Goal: Task Accomplishment & Management: Use online tool/utility

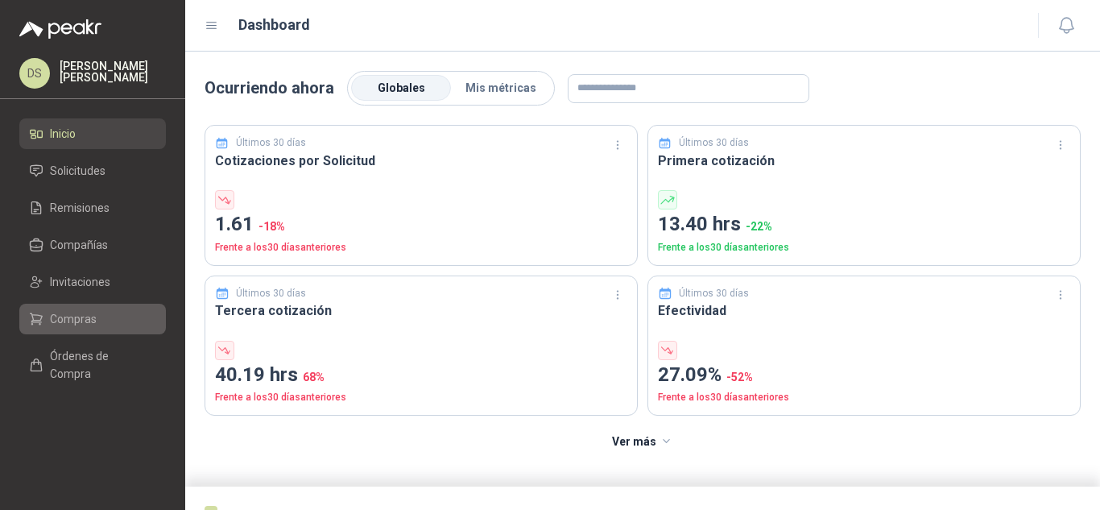
click at [86, 322] on span "Compras" at bounding box center [73, 319] width 47 height 18
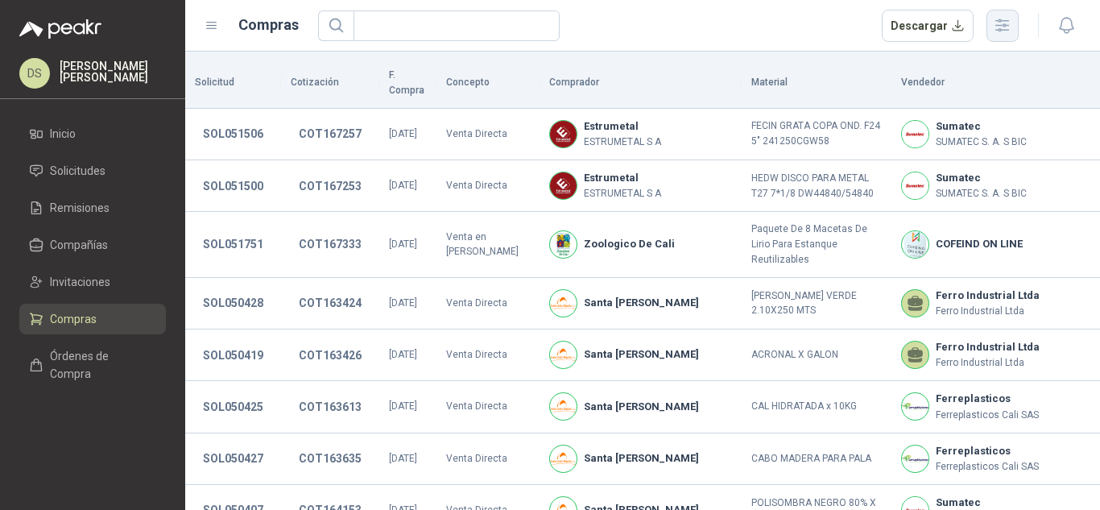
click at [1008, 31] on icon "button" at bounding box center [1002, 25] width 13 height 12
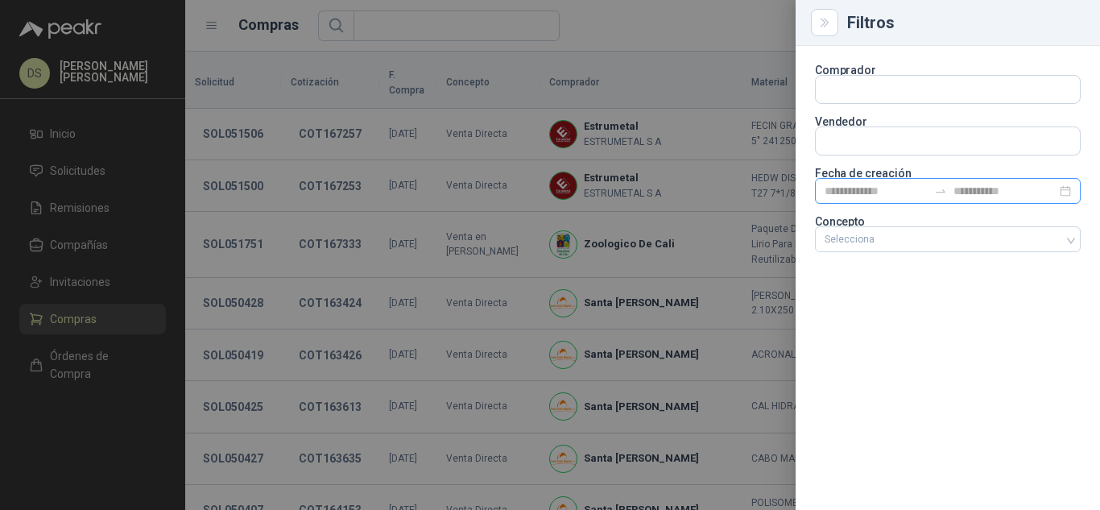
click at [938, 190] on icon "swap-right" at bounding box center [940, 190] width 13 height 13
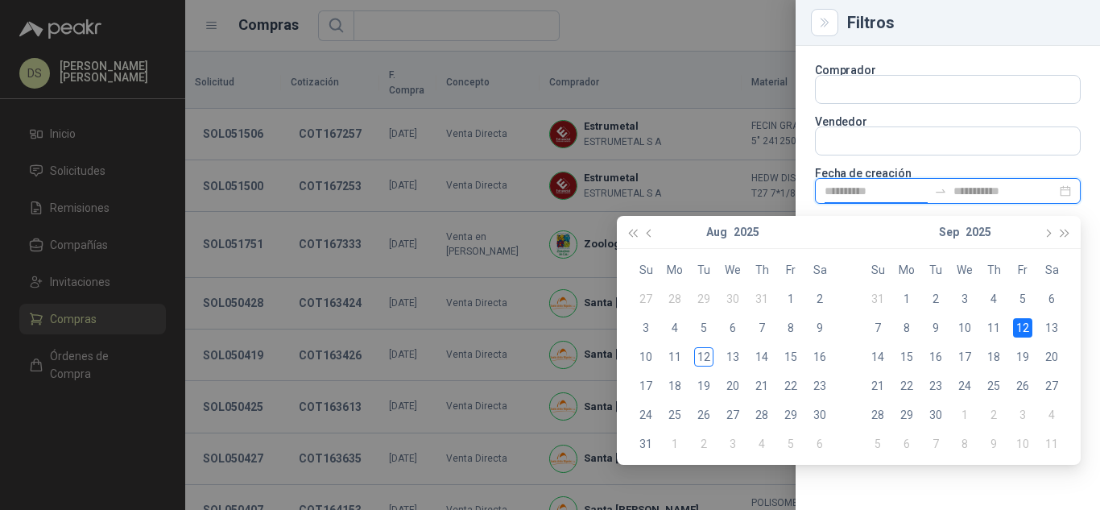
type input "**********"
click at [962, 477] on div "Comprador Vendedor Fecha de creación Concepto Selecciona" at bounding box center [947, 278] width 304 height 464
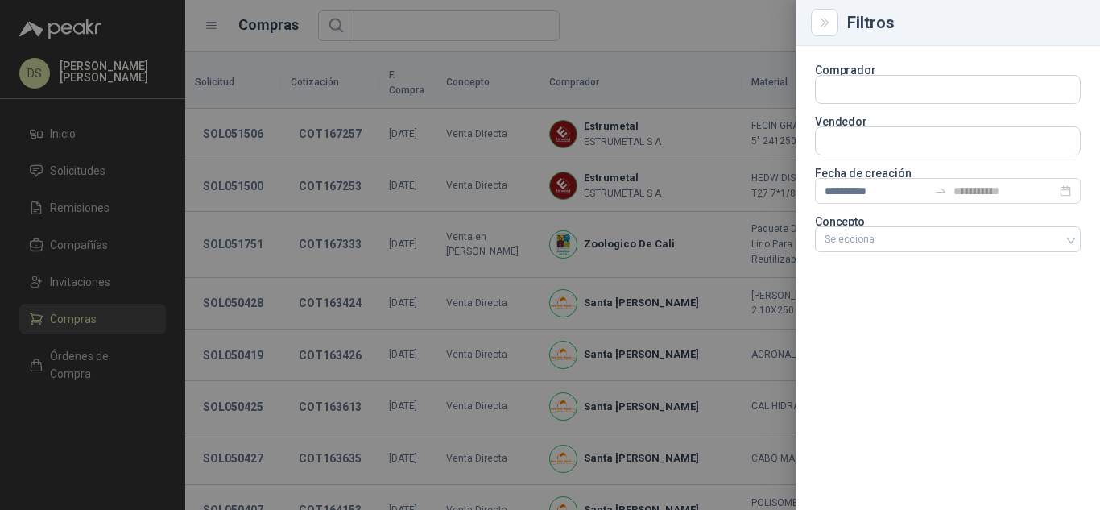
type input "**********"
click at [911, 238] on div at bounding box center [939, 238] width 242 height 11
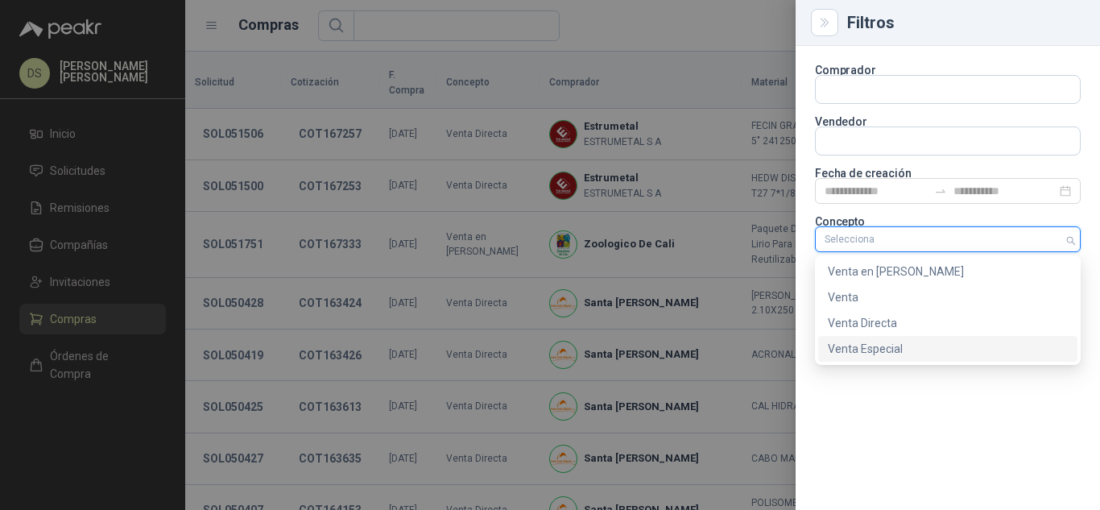
click at [890, 337] on div "Venta Especial" at bounding box center [947, 349] width 259 height 26
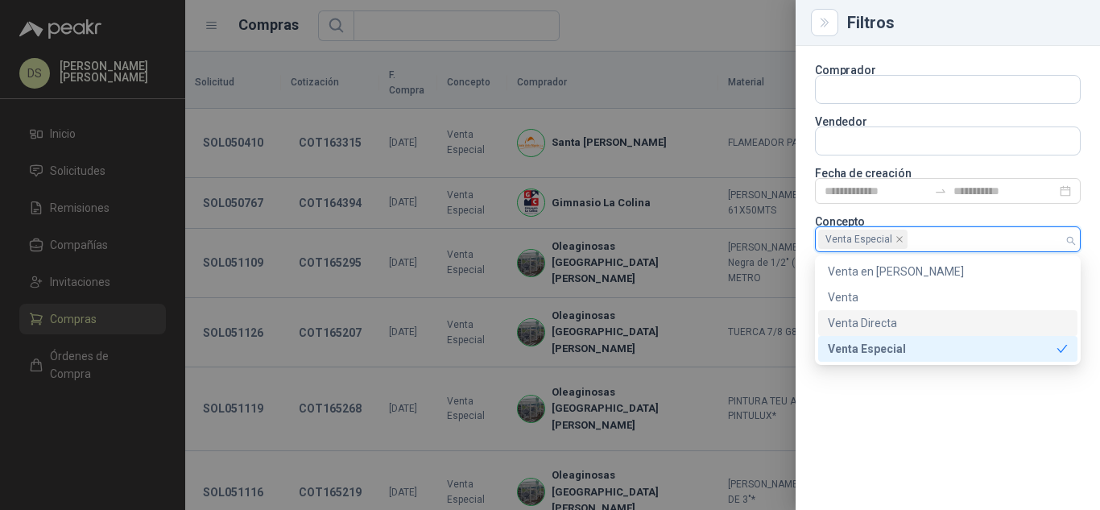
click at [682, 22] on div at bounding box center [550, 255] width 1100 height 510
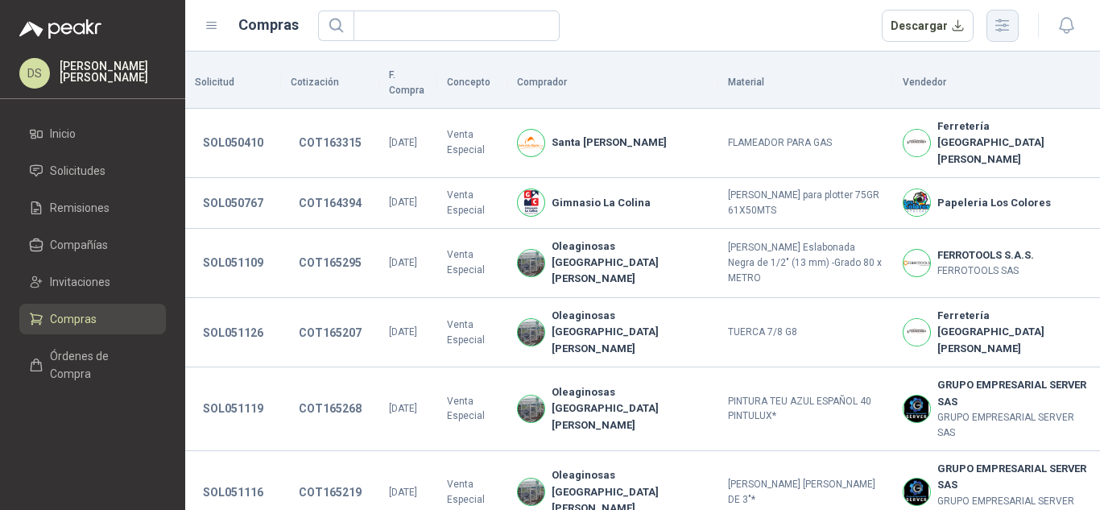
click at [995, 28] on icon "button" at bounding box center [1002, 25] width 19 height 19
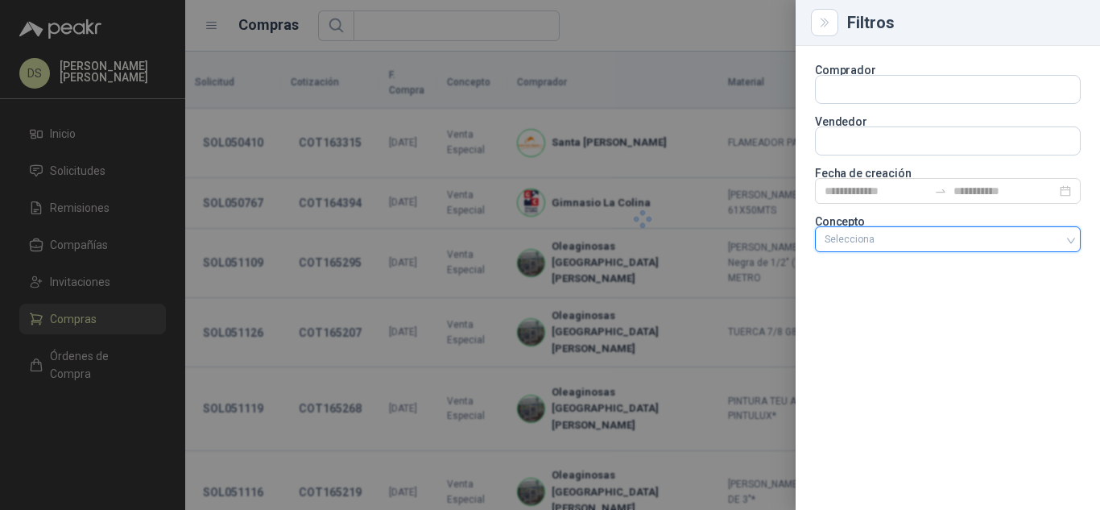
click at [1022, 242] on div at bounding box center [939, 238] width 242 height 11
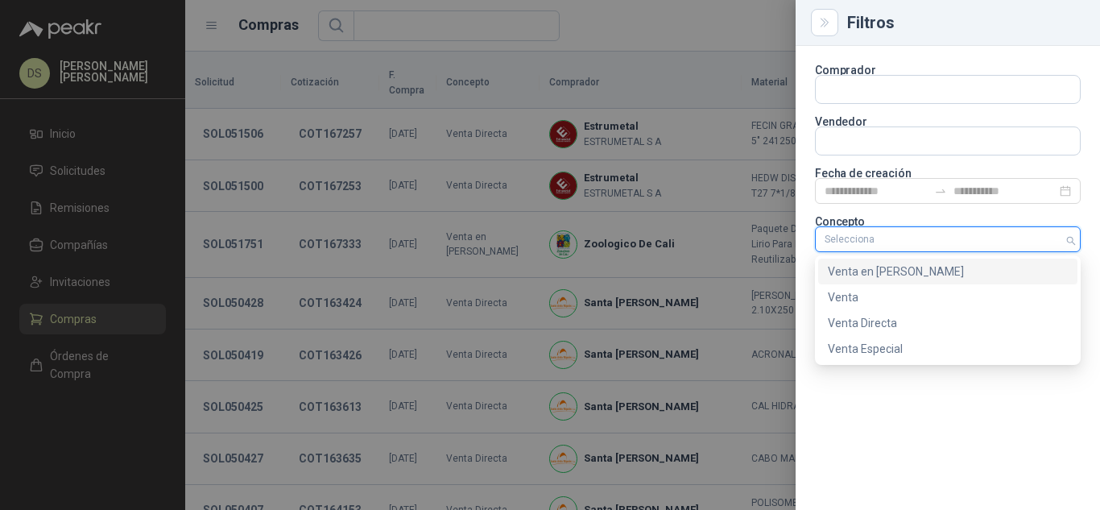
click at [903, 277] on div "Venta en [PERSON_NAME]" at bounding box center [948, 271] width 240 height 18
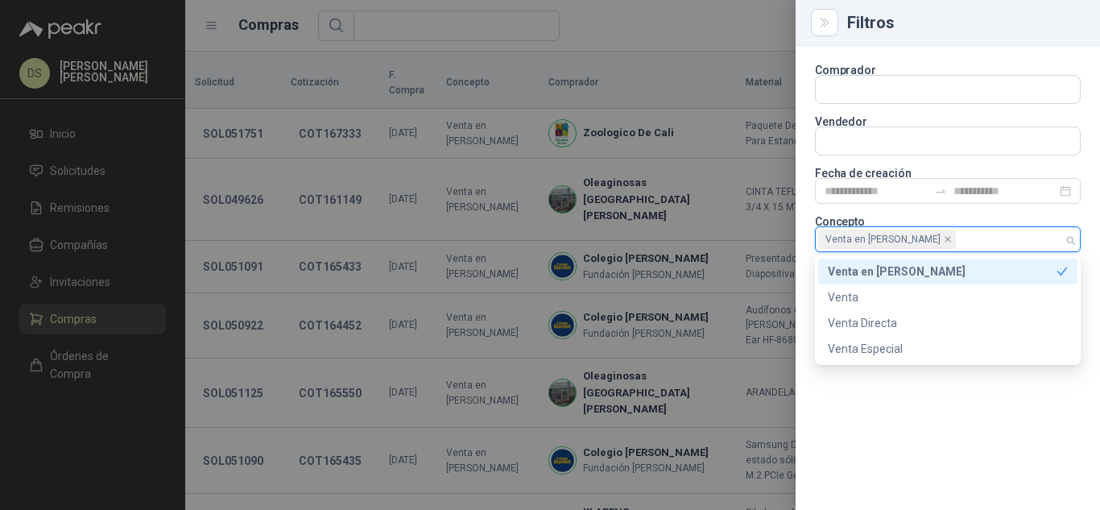
click at [713, 23] on div at bounding box center [550, 255] width 1100 height 510
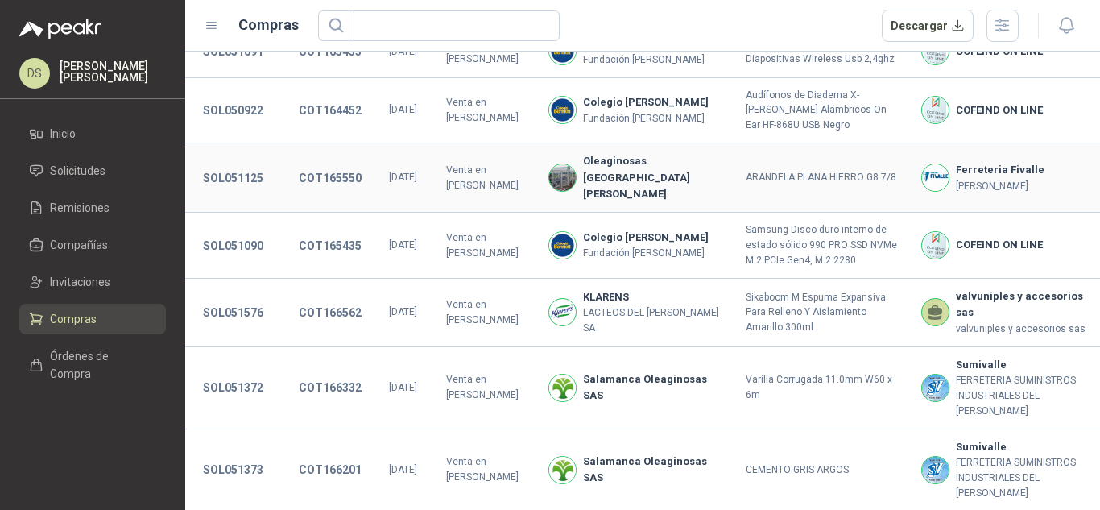
scroll to position [322, 0]
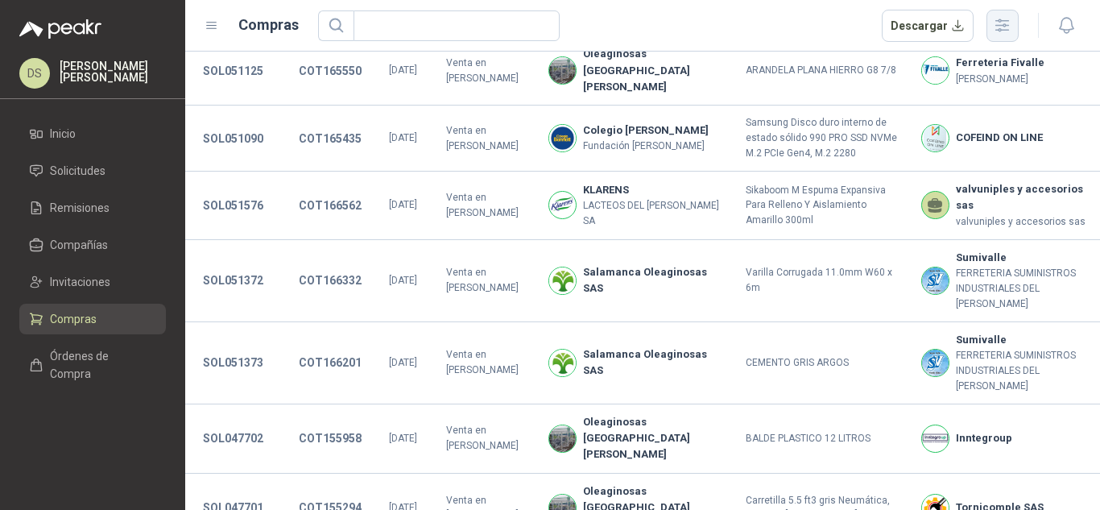
click at [990, 31] on button "button" at bounding box center [1002, 26] width 32 height 32
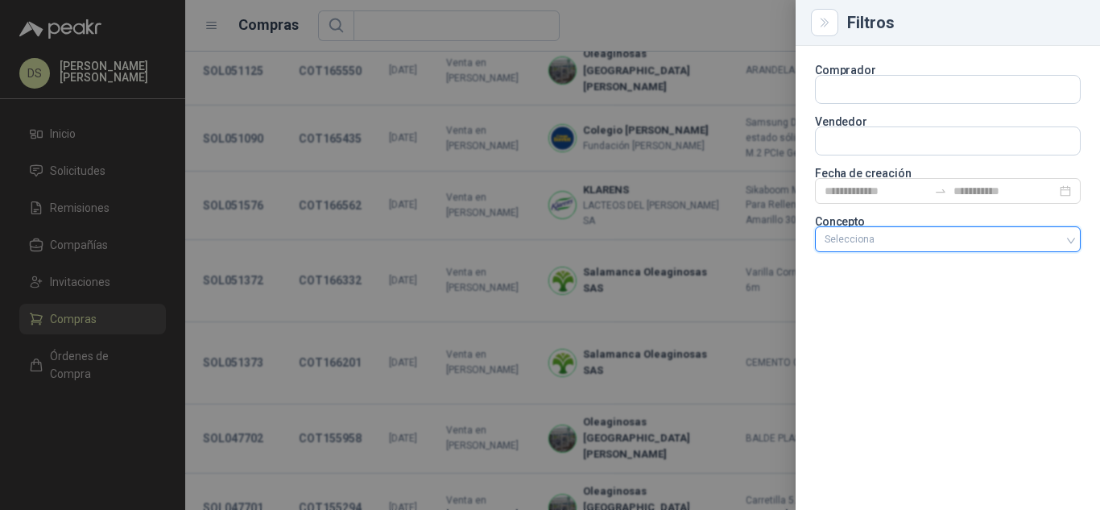
click at [1014, 238] on div at bounding box center [939, 238] width 242 height 11
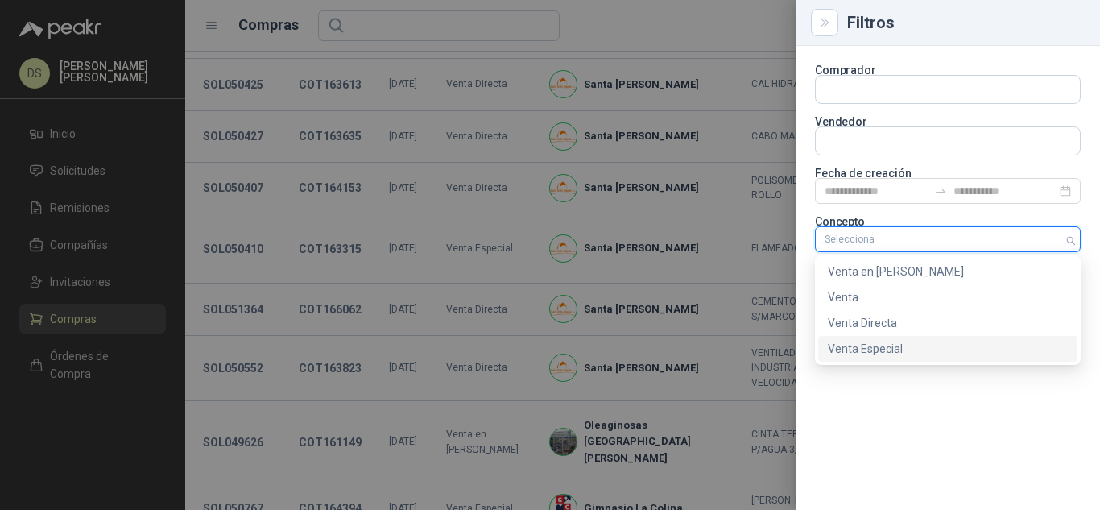
click at [946, 343] on div "Venta Especial" at bounding box center [948, 349] width 240 height 18
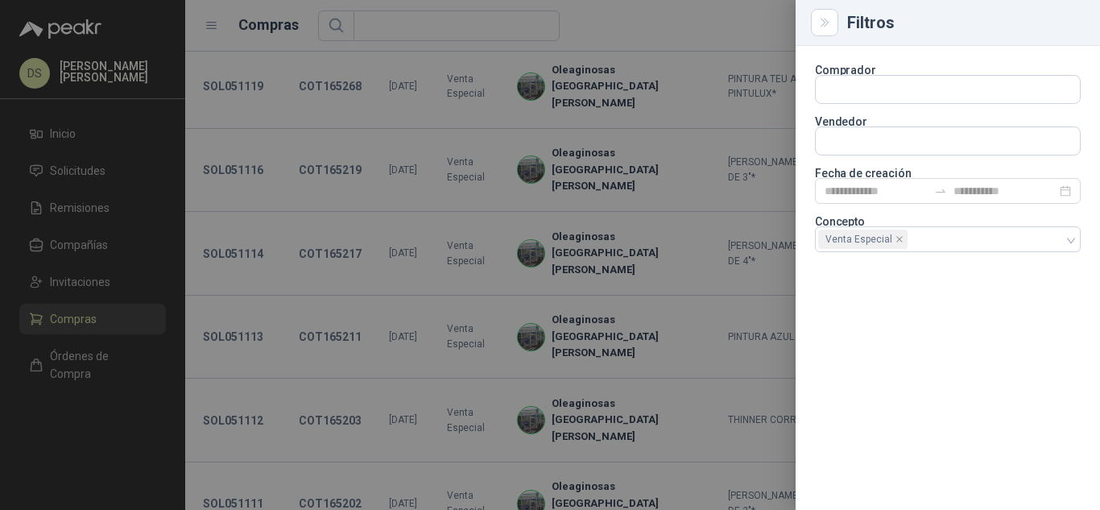
click at [709, 31] on div at bounding box center [550, 255] width 1100 height 510
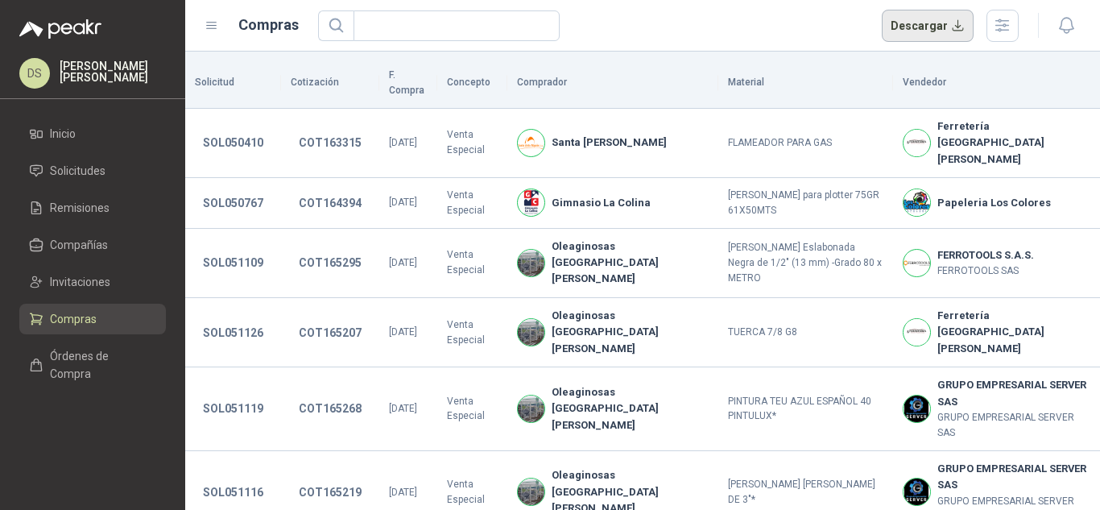
click at [931, 33] on button "Descargar" at bounding box center [928, 26] width 93 height 32
click at [675, 36] on div "Descargar" at bounding box center [668, 26] width 701 height 32
click at [990, 19] on button "button" at bounding box center [1002, 26] width 32 height 32
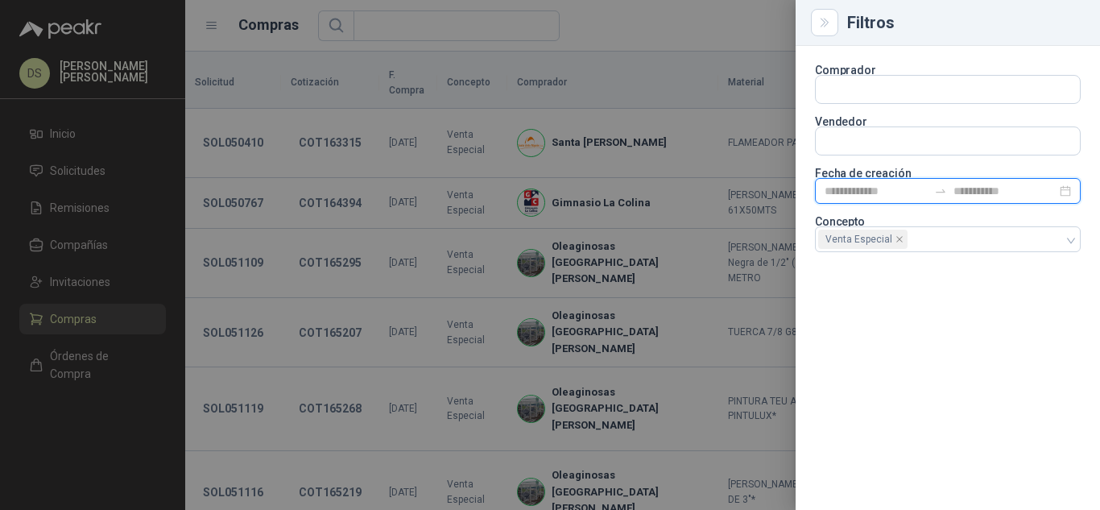
click at [893, 182] on input at bounding box center [875, 191] width 103 height 18
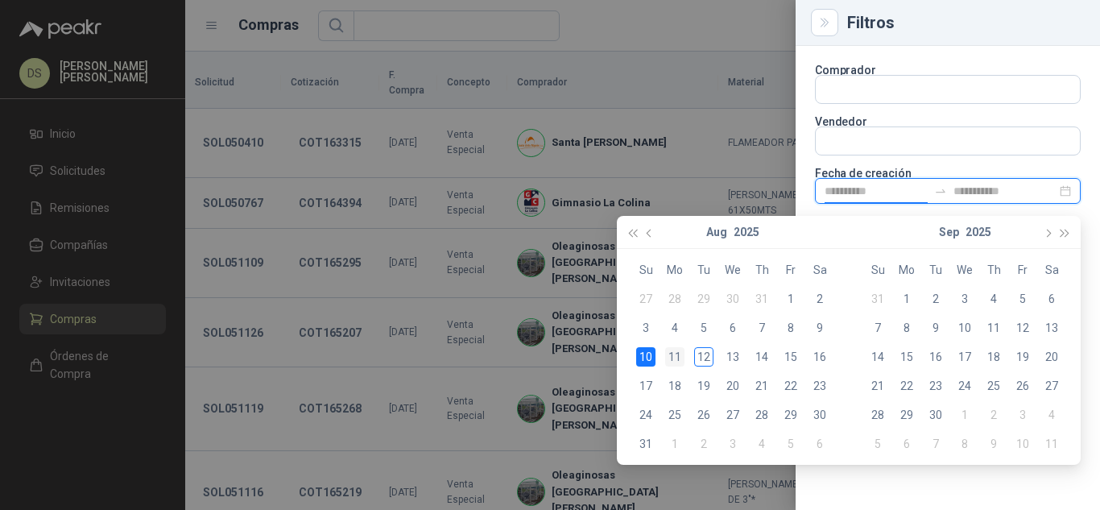
type input "**********"
click at [671, 357] on div "11" at bounding box center [674, 356] width 19 height 19
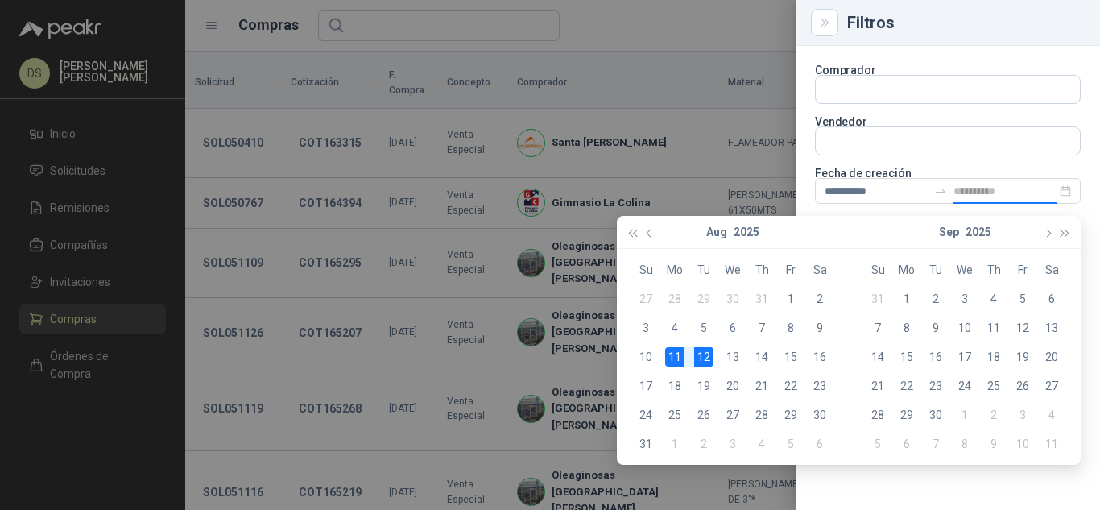
click at [708, 360] on div "12" at bounding box center [703, 356] width 19 height 19
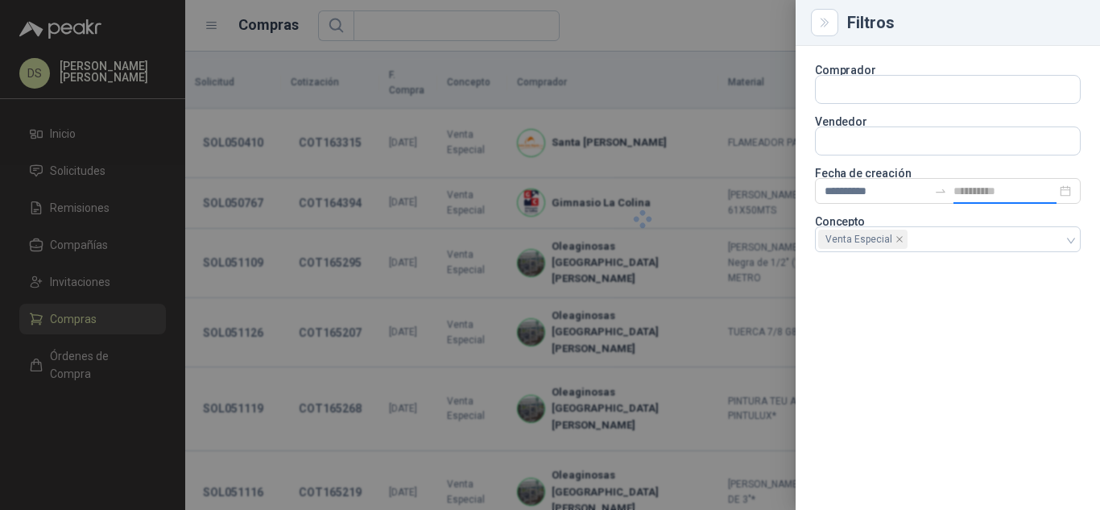
type input "**********"
click at [715, 30] on div at bounding box center [550, 255] width 1100 height 510
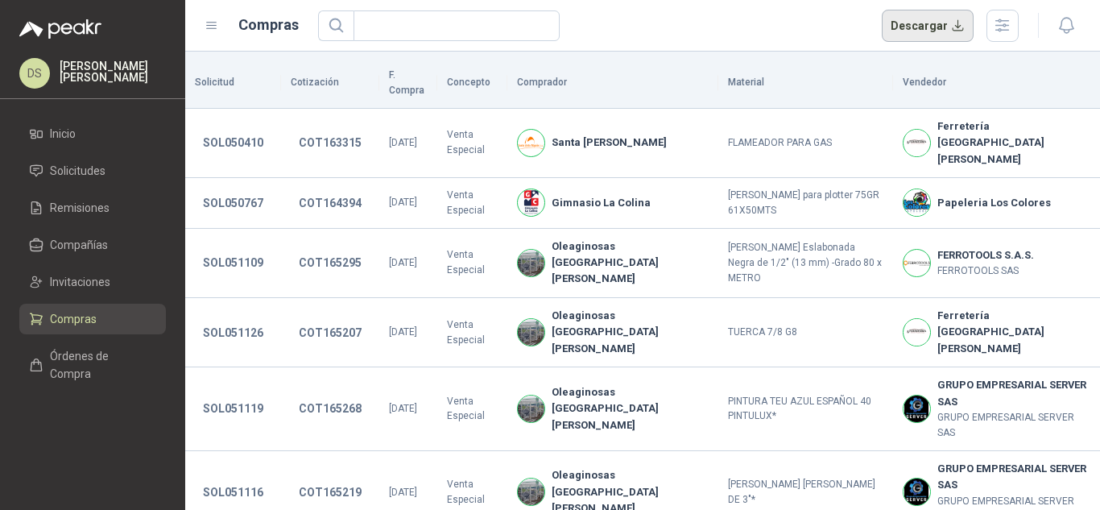
click at [918, 40] on button "Descargar" at bounding box center [928, 26] width 93 height 32
click at [997, 32] on icon "button" at bounding box center [1002, 25] width 19 height 19
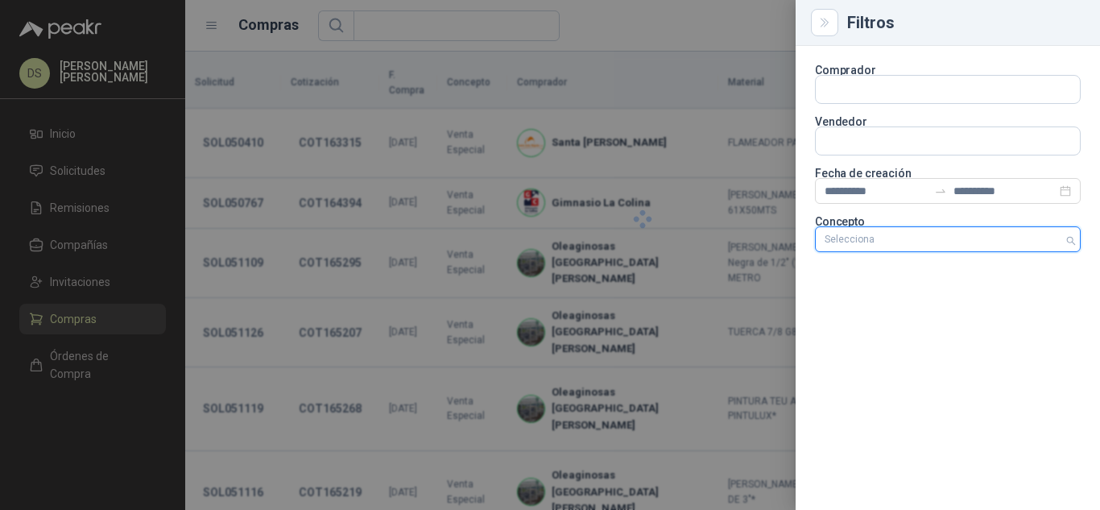
click at [1022, 244] on div at bounding box center [939, 238] width 242 height 11
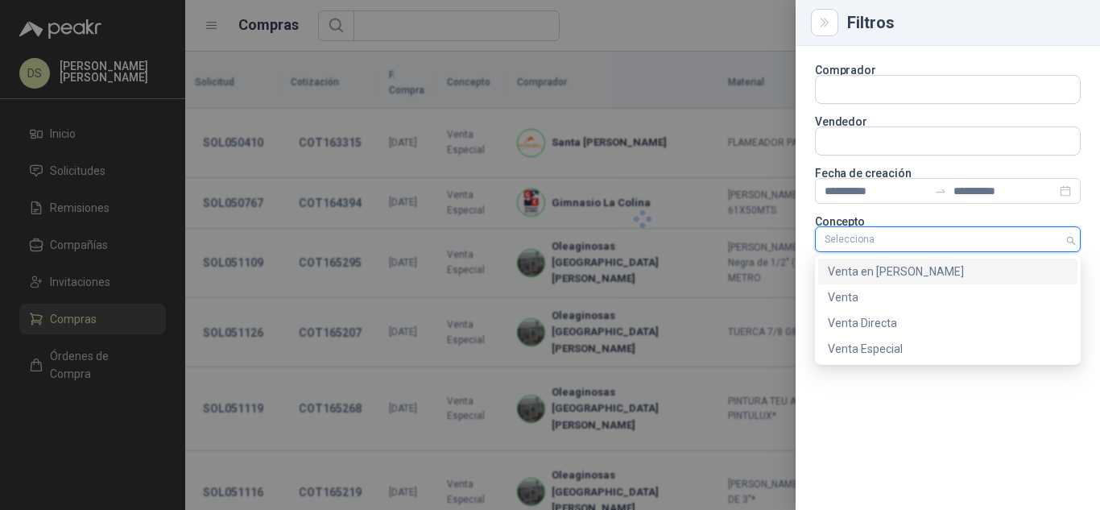
click at [890, 266] on div "Venta en [PERSON_NAME]" at bounding box center [948, 271] width 240 height 18
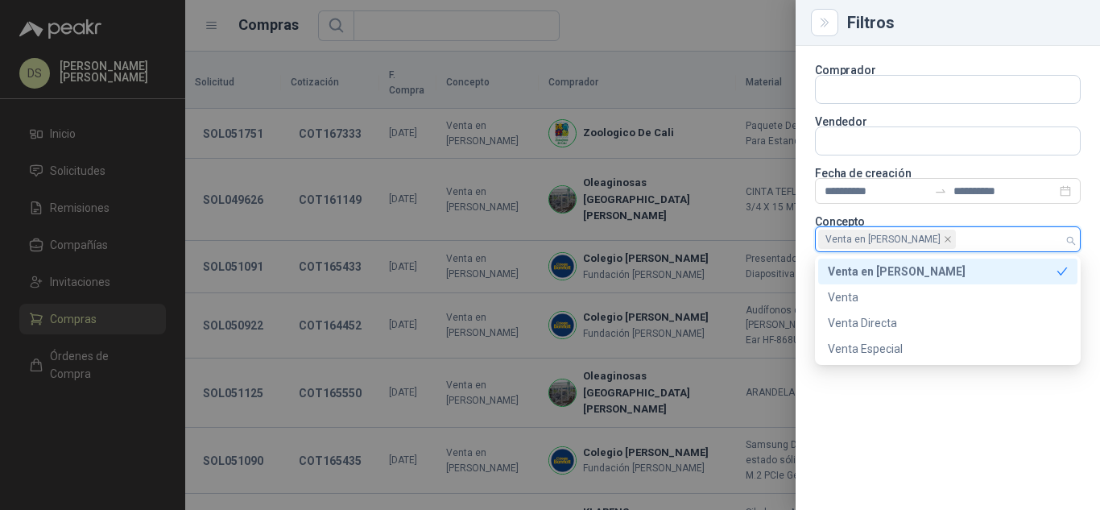
click at [708, 19] on div at bounding box center [550, 255] width 1100 height 510
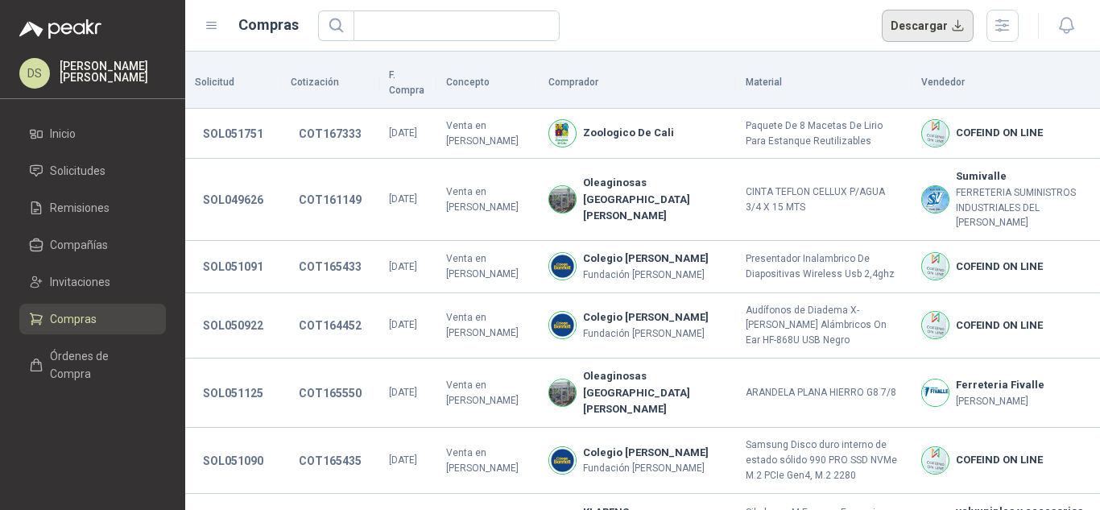
click at [926, 29] on button "Descargar" at bounding box center [928, 26] width 93 height 32
click at [722, 11] on div "Descargar" at bounding box center [668, 26] width 701 height 32
